Goal: Task Accomplishment & Management: Complete application form

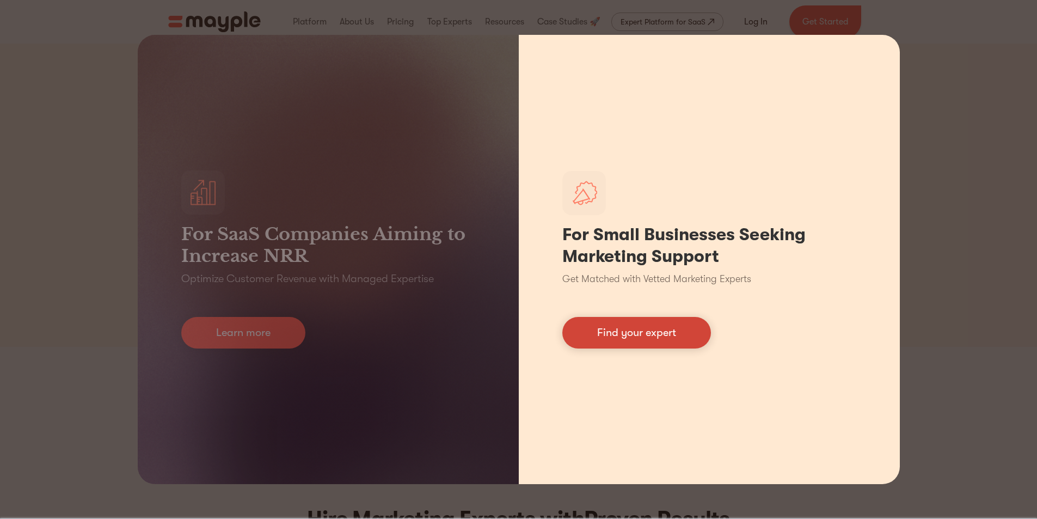
click at [683, 333] on link "Find your expert" at bounding box center [636, 333] width 149 height 32
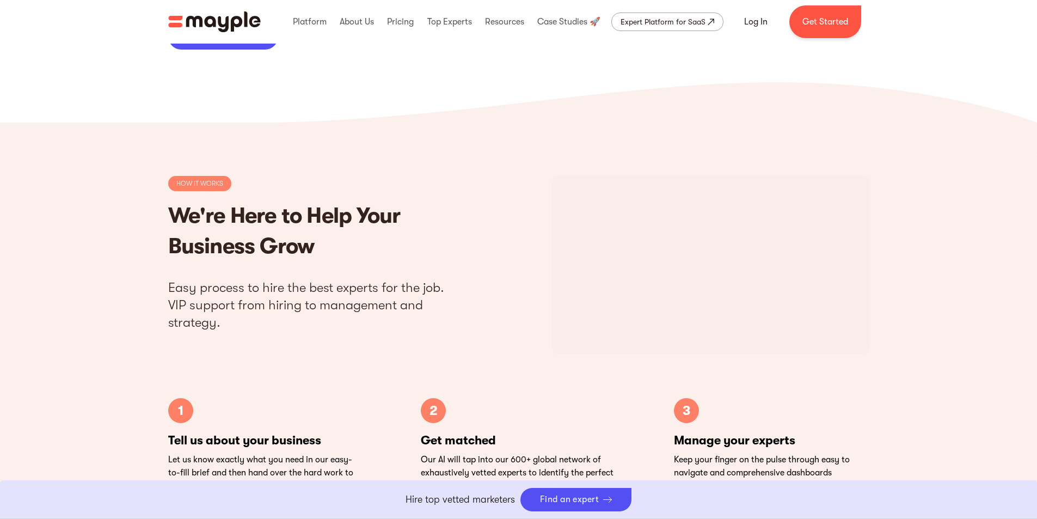
scroll to position [3085, 0]
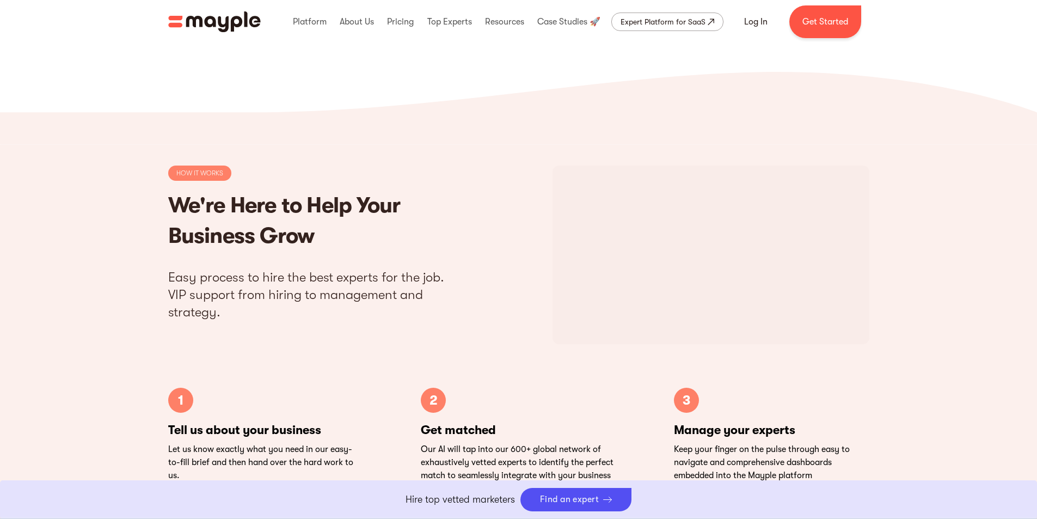
click at [589, 495] on link "Boost Your eCommerce Business Mayple's in your corner to help you make the righ…" at bounding box center [518, 499] width 1037 height 39
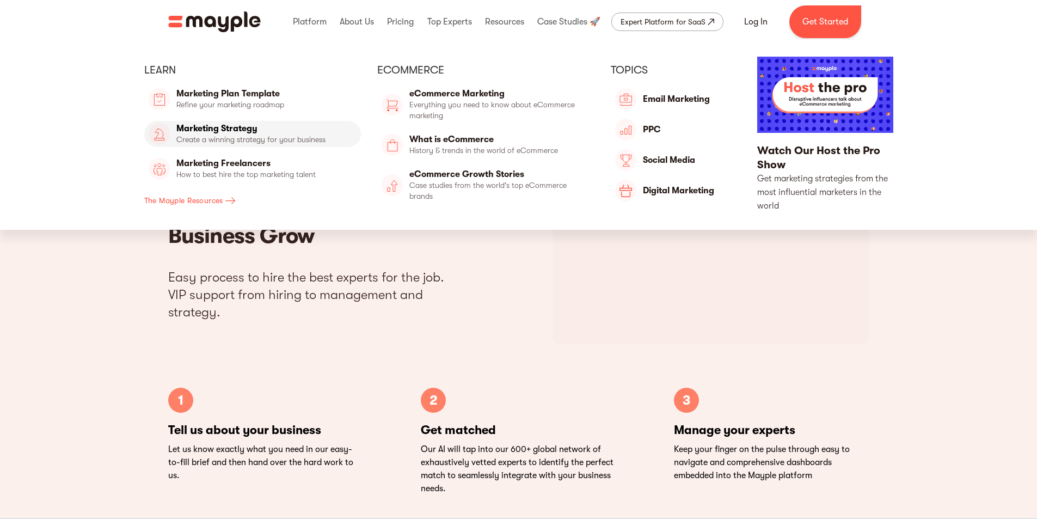
click at [292, 134] on link "Marketing Strategy" at bounding box center [252, 134] width 217 height 26
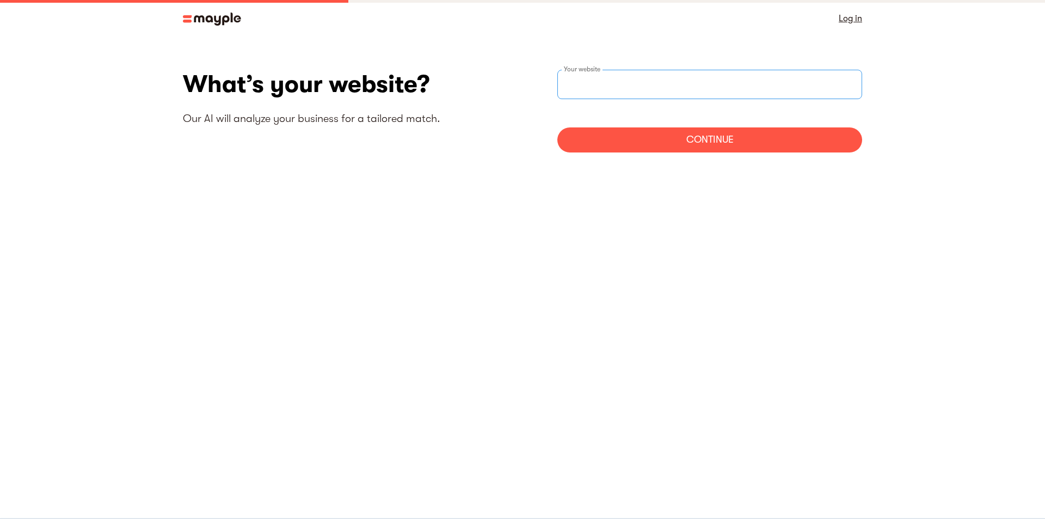
click at [648, 84] on input "websiteStep" at bounding box center [709, 84] width 305 height 29
type input "h"
type input "[URL][DOMAIN_NAME]"
click at [707, 144] on div "Continue" at bounding box center [709, 139] width 305 height 25
